Goal: Find specific page/section: Find specific page/section

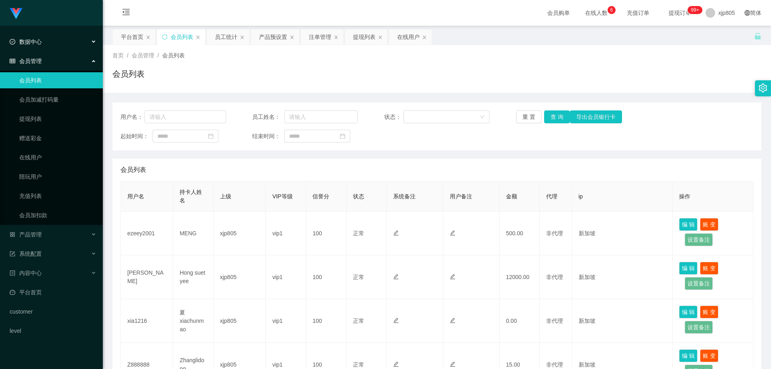
click at [39, 43] on span "数据中心" at bounding box center [26, 42] width 32 height 6
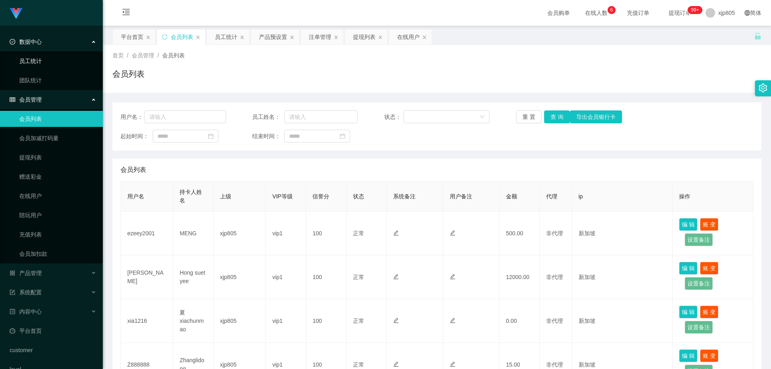
click at [34, 59] on link "员工统计" at bounding box center [57, 61] width 77 height 16
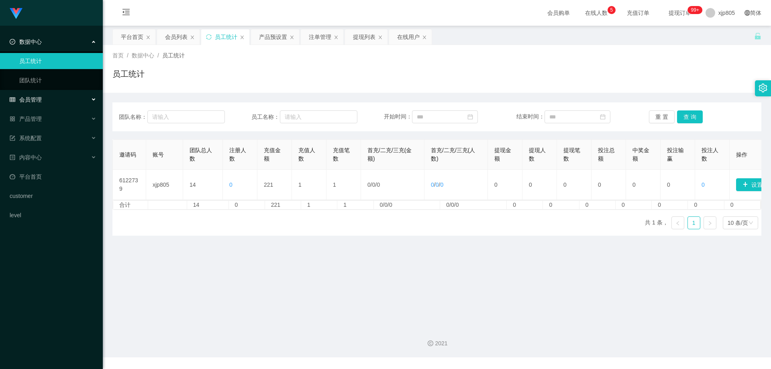
click at [49, 99] on div "会员管理" at bounding box center [51, 100] width 103 height 16
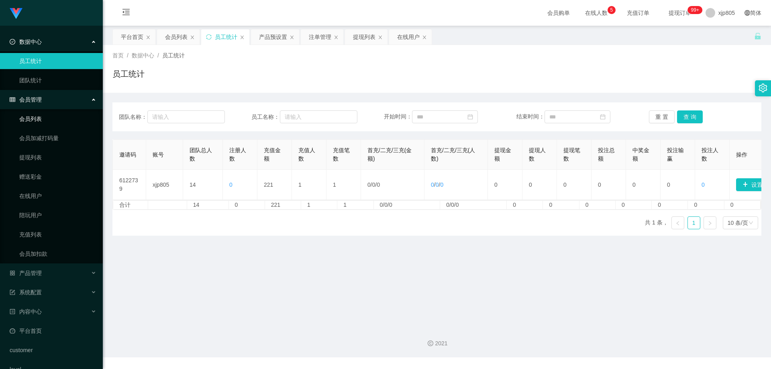
click at [48, 118] on link "会员列表" at bounding box center [57, 119] width 77 height 16
